Goal: Complete application form: Complete application form

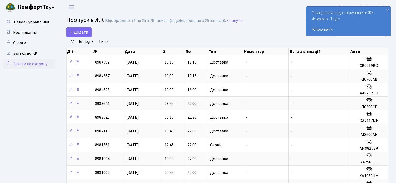
select select "25"
click at [82, 31] on span "Додати" at bounding box center [79, 32] width 18 height 6
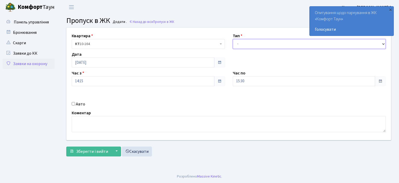
click at [237, 42] on select "- Доставка Таксі Гості Сервіс" at bounding box center [309, 44] width 153 height 10
select select "1"
click at [233, 39] on select "- Доставка Таксі Гості Сервіс" at bounding box center [309, 44] width 153 height 10
click at [248, 81] on input "15:30" at bounding box center [304, 81] width 143 height 10
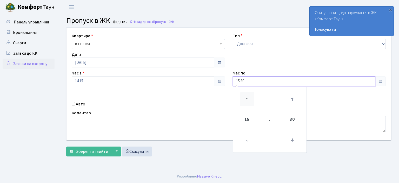
click at [249, 98] on icon at bounding box center [247, 99] width 14 height 14
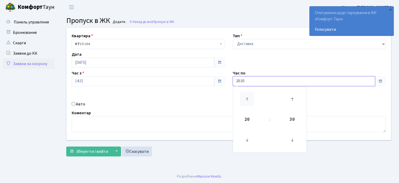
click at [249, 98] on icon at bounding box center [247, 99] width 14 height 14
type input "22:30"
click at [73, 104] on input "Авто" at bounding box center [73, 103] width 3 height 3
checkbox input "true"
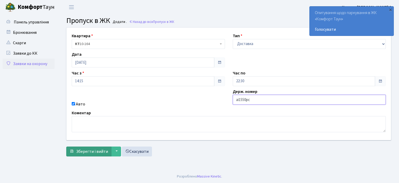
type input "аі1550рс"
click at [99, 153] on span "Зберегти і вийти" at bounding box center [92, 152] width 32 height 6
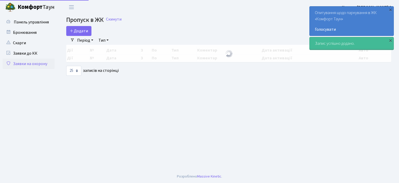
select select "25"
